Goal: Transaction & Acquisition: Download file/media

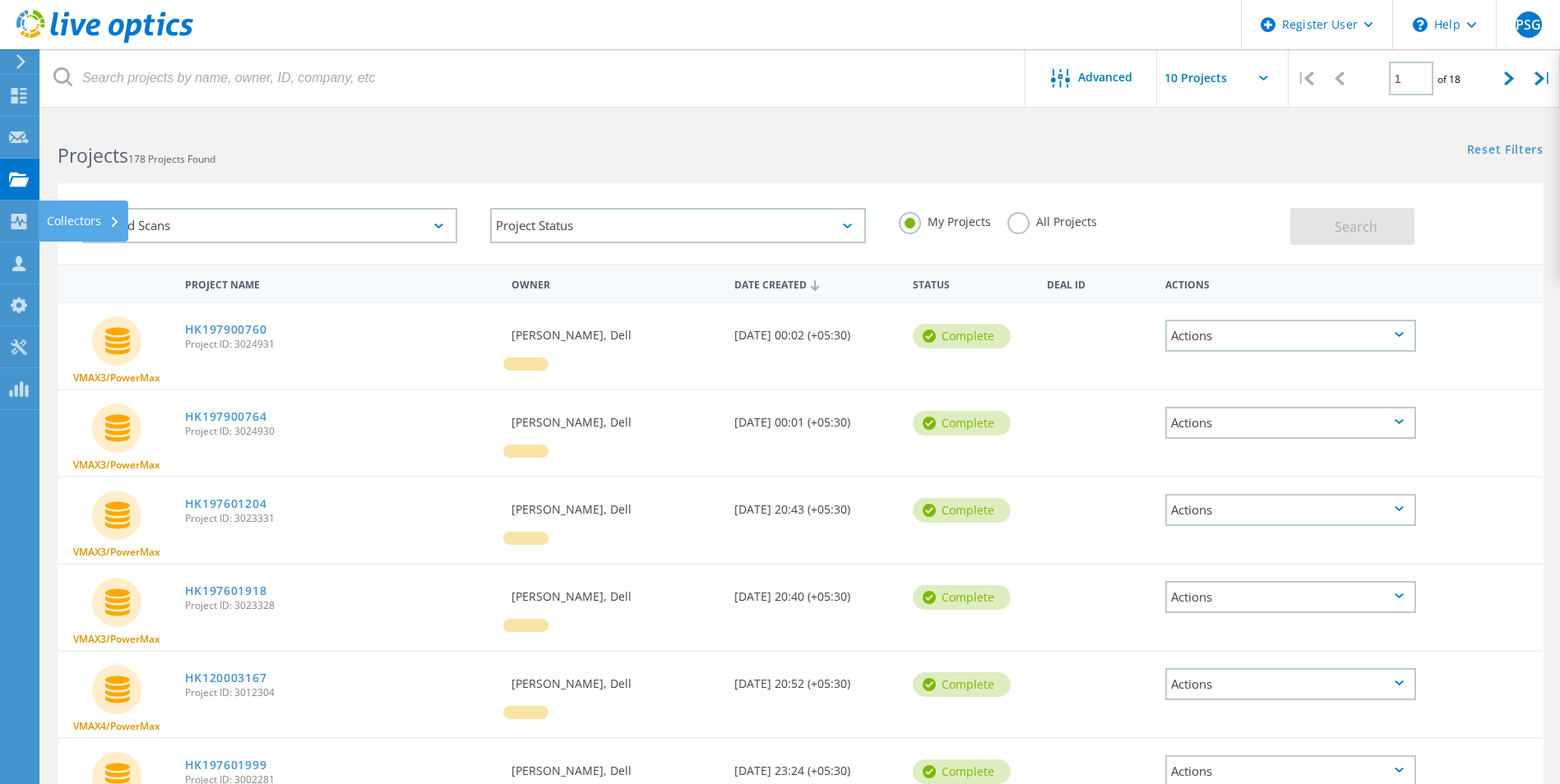
click at [66, 227] on div "Collectors" at bounding box center [83, 221] width 73 height 12
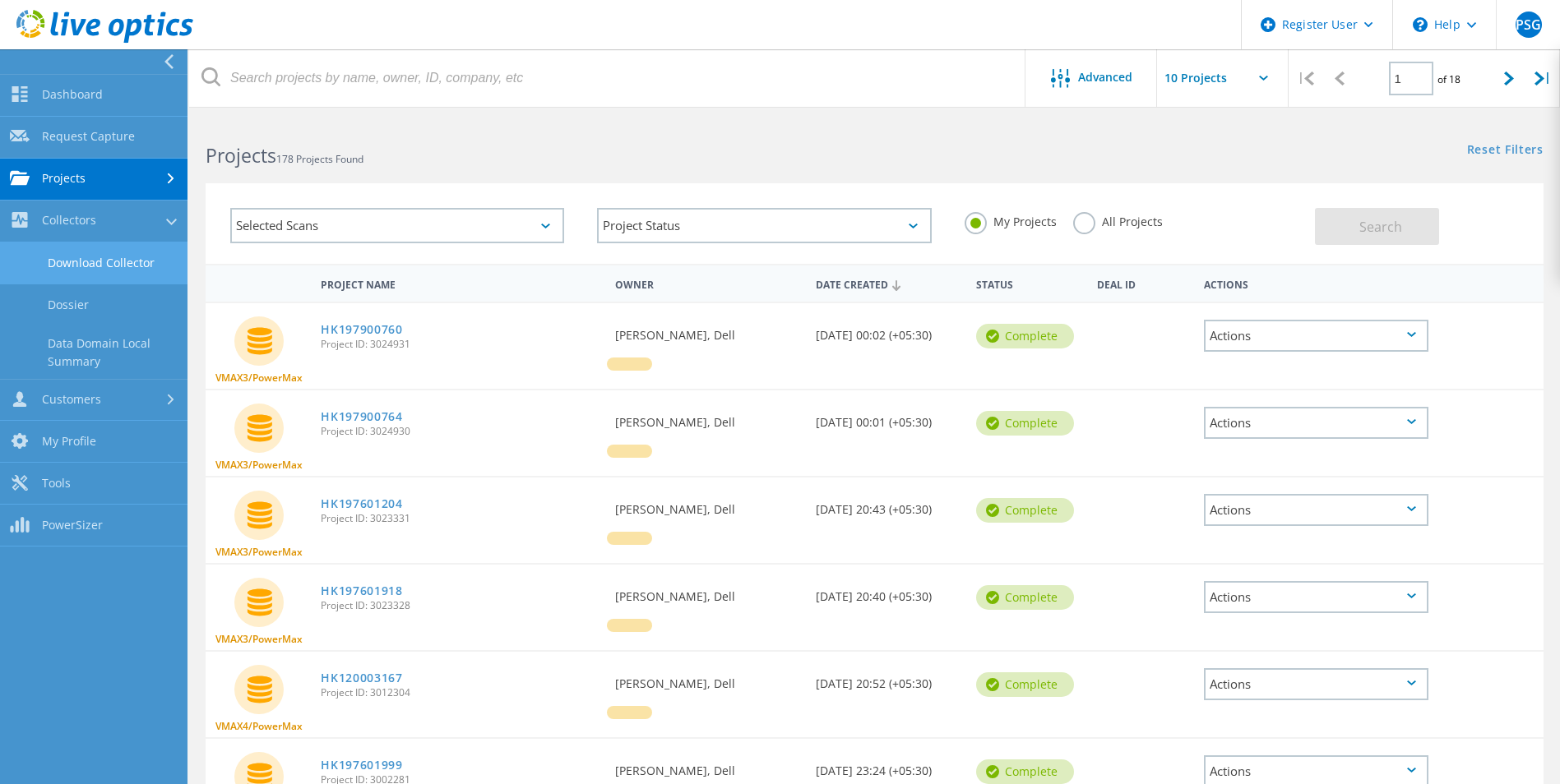
click at [152, 272] on link "Download Collector" at bounding box center [93, 263] width 188 height 42
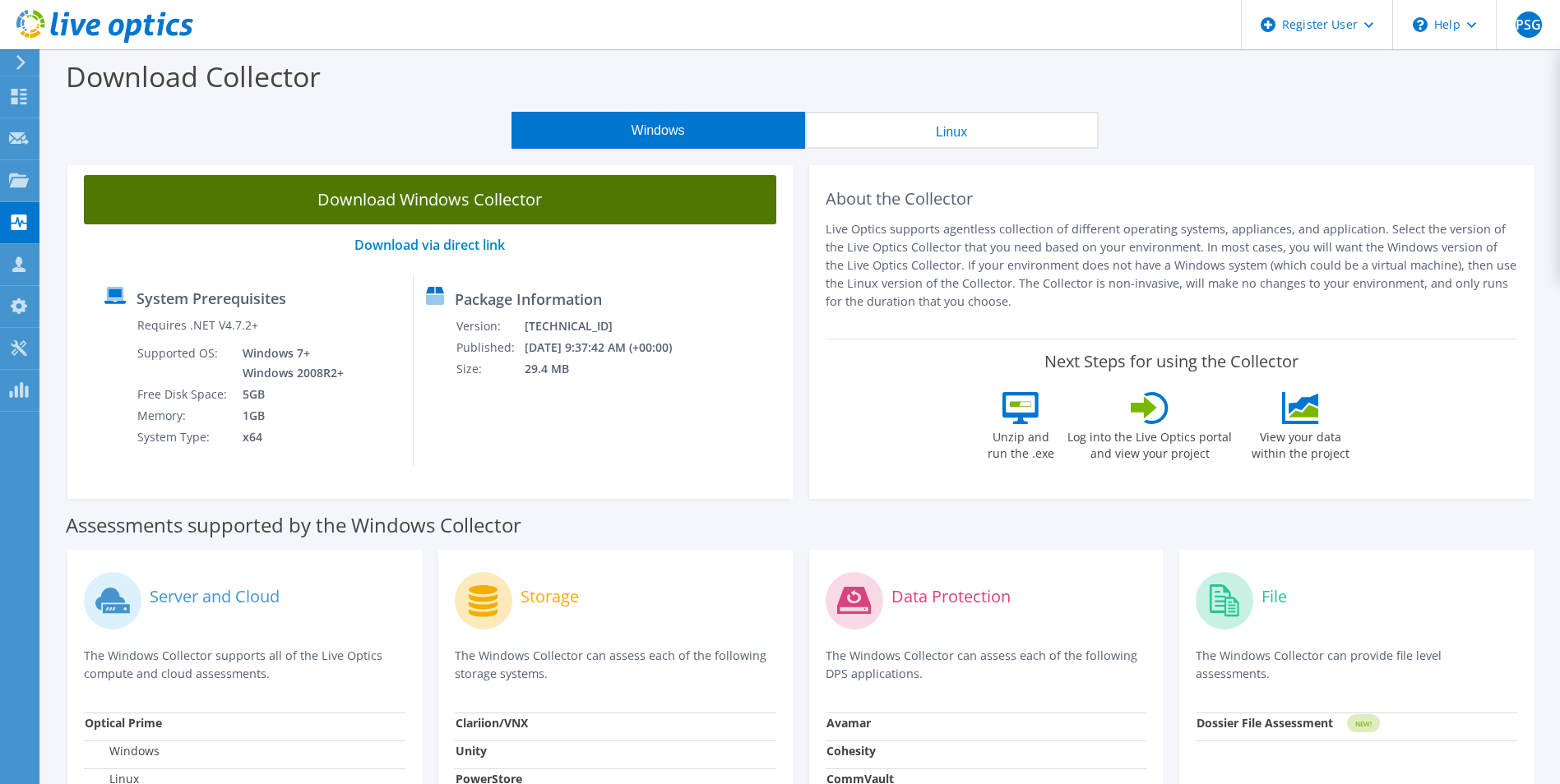
click at [627, 201] on link "Download Windows Collector" at bounding box center [430, 199] width 692 height 49
